Goal: Transaction & Acquisition: Purchase product/service

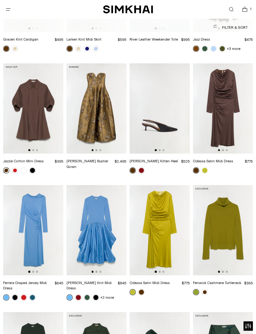
scroll to position [4882, 0]
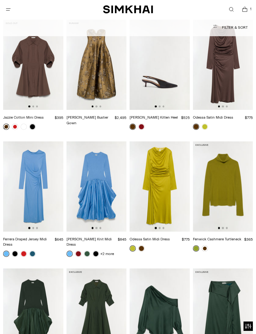
scroll to position [5039, 0]
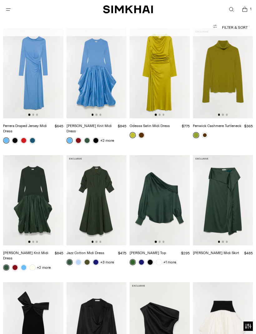
click at [232, 283] on img at bounding box center [223, 328] width 60 height 90
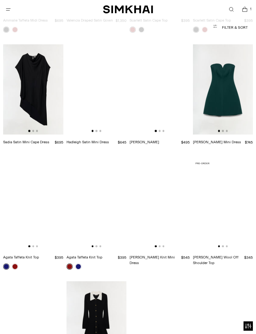
scroll to position [10528, 0]
